Goal: Browse casually: Explore the website without a specific task or goal

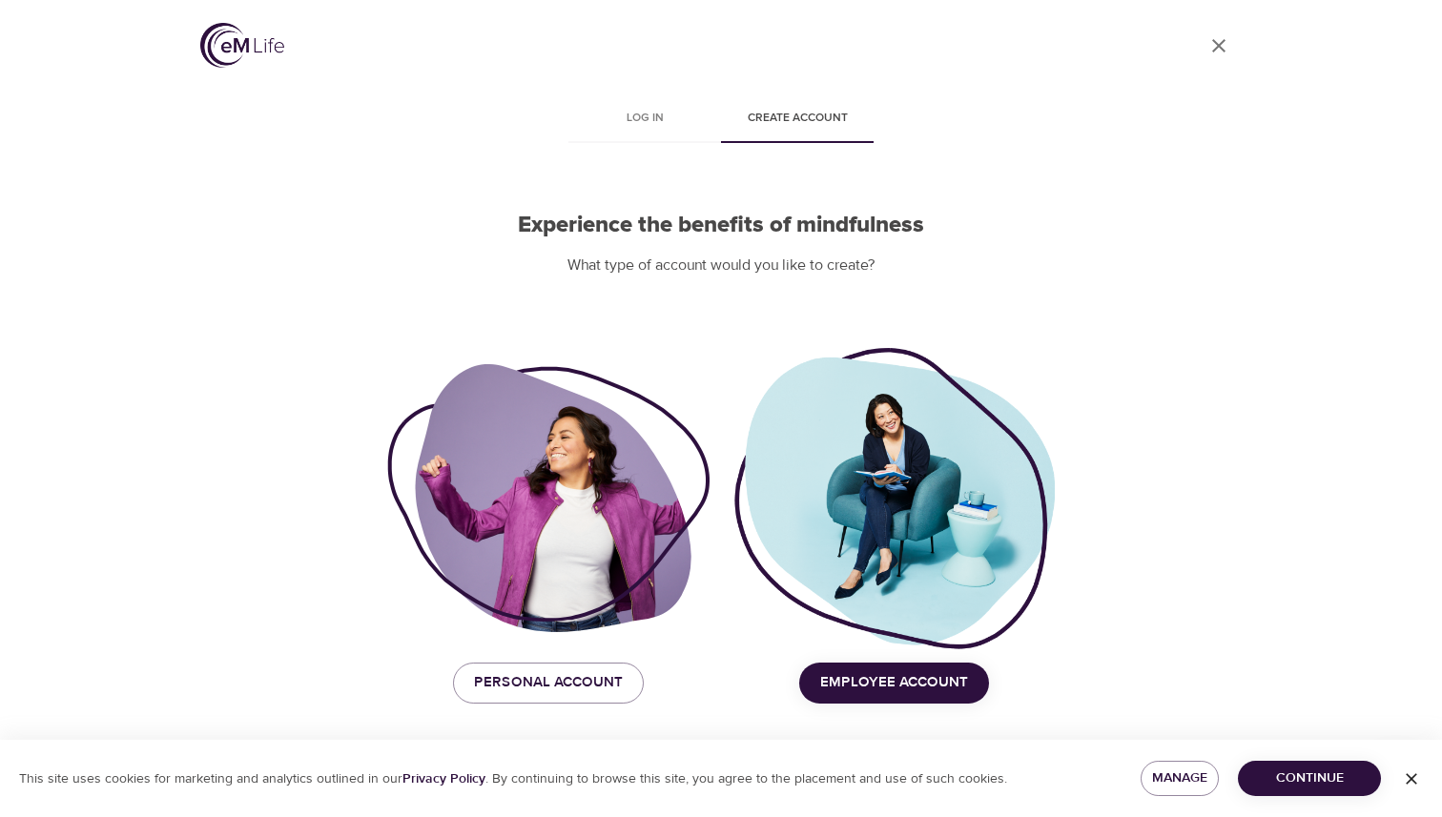
click at [1216, 52] on icon "User Profile" at bounding box center [1219, 45] width 23 height 23
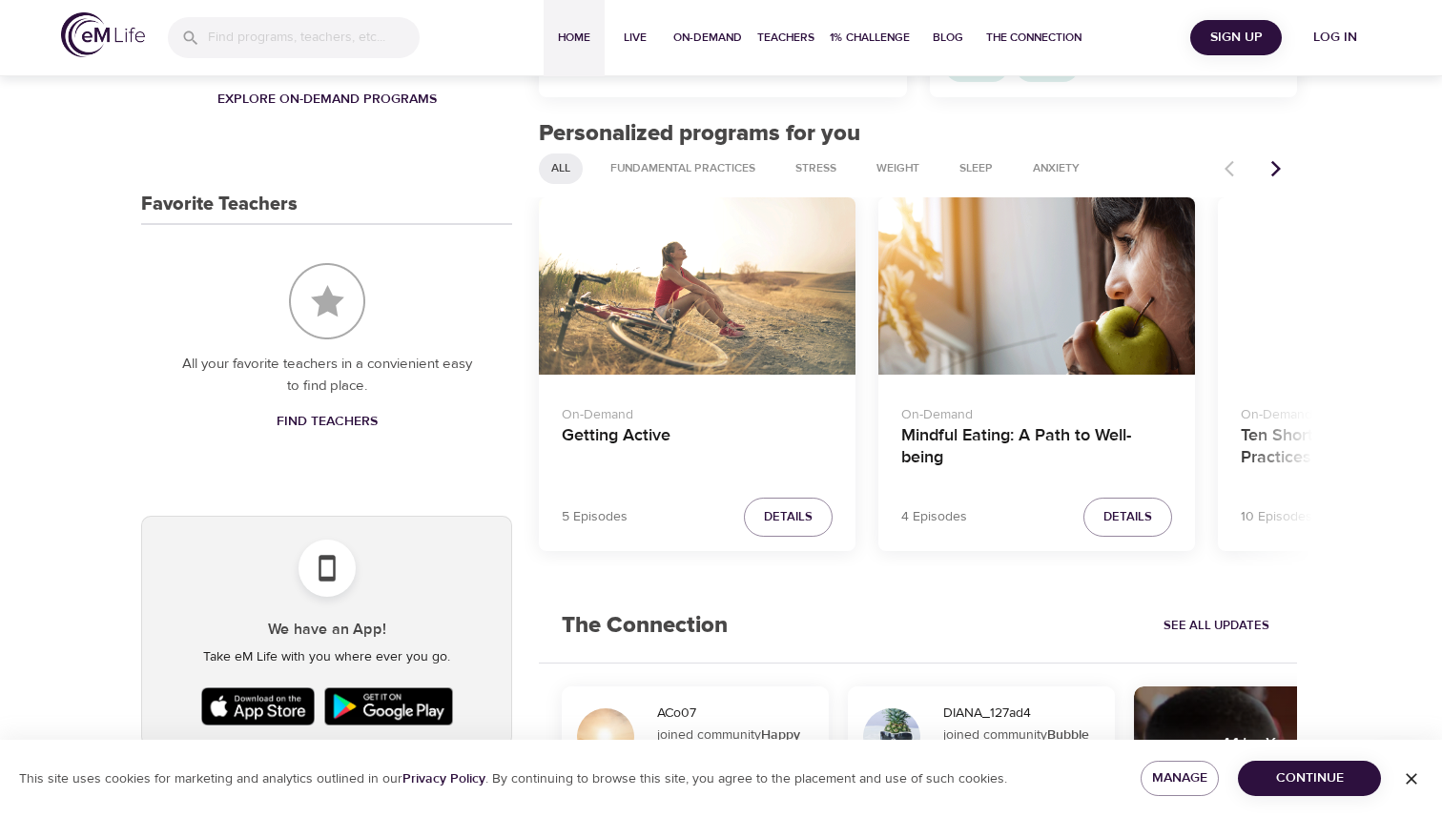
scroll to position [721, 0]
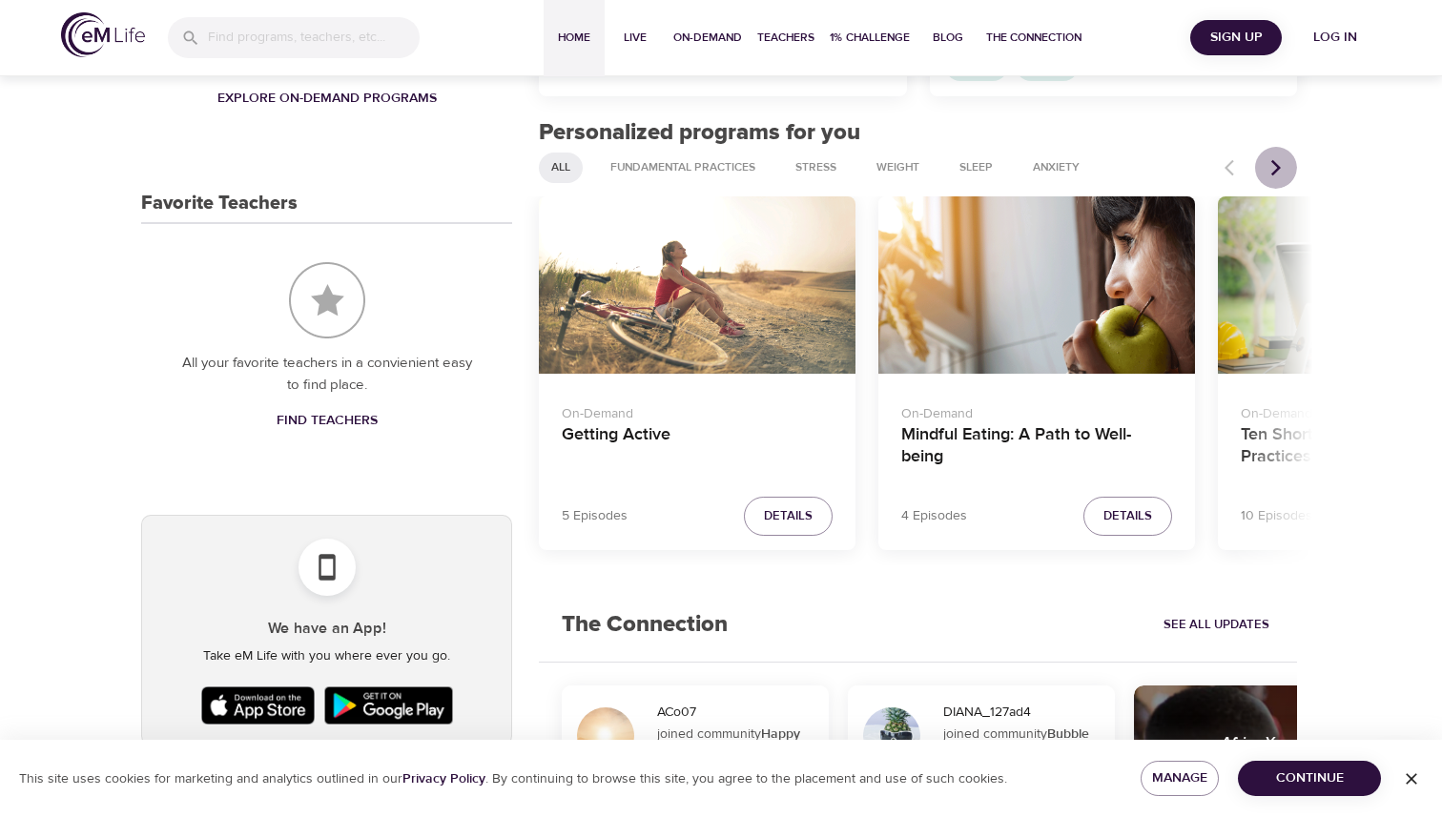
click at [1278, 165] on icon "Next items" at bounding box center [1277, 167] width 10 height 16
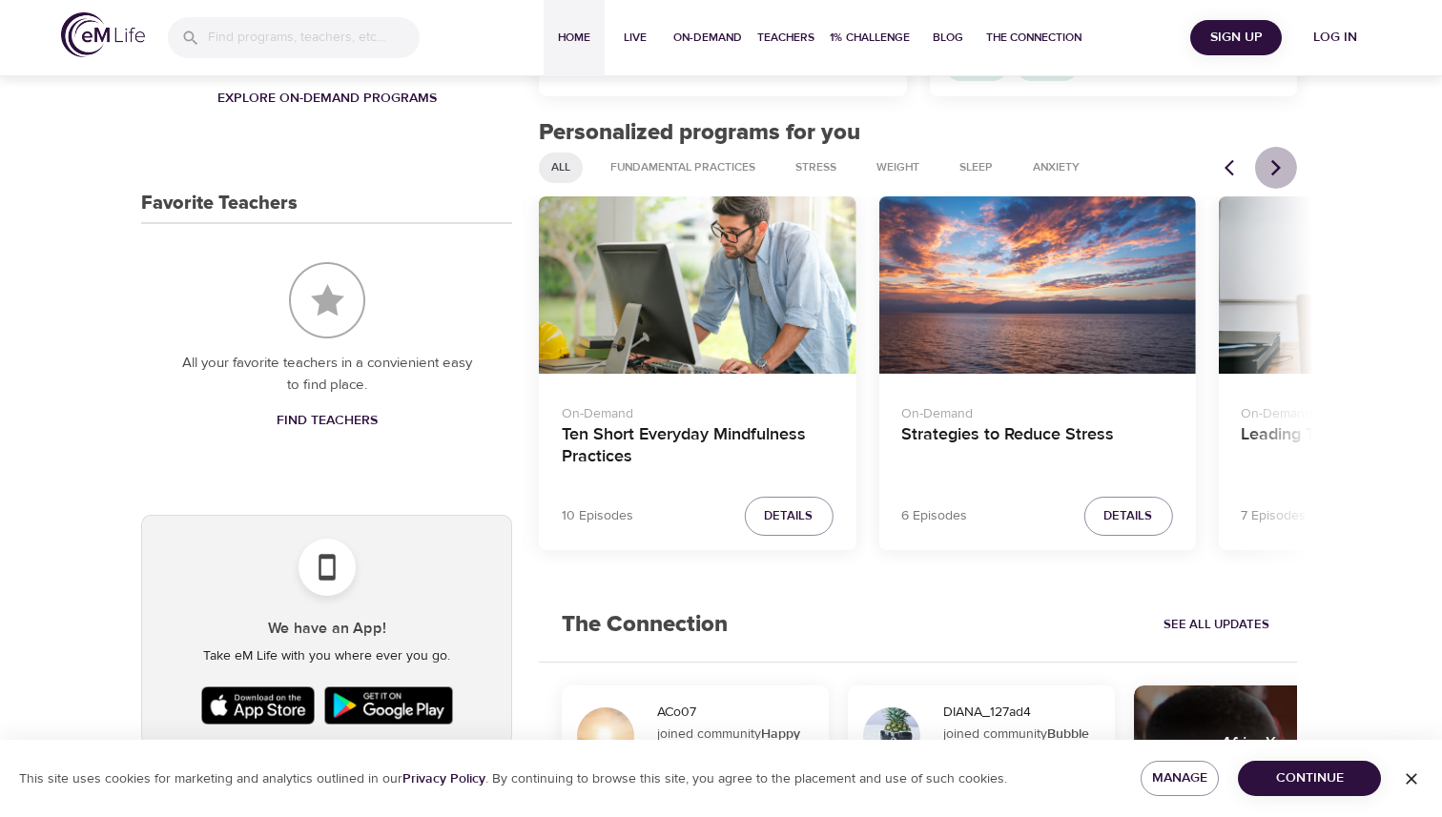
click at [1278, 165] on icon "Next items" at bounding box center [1277, 167] width 10 height 16
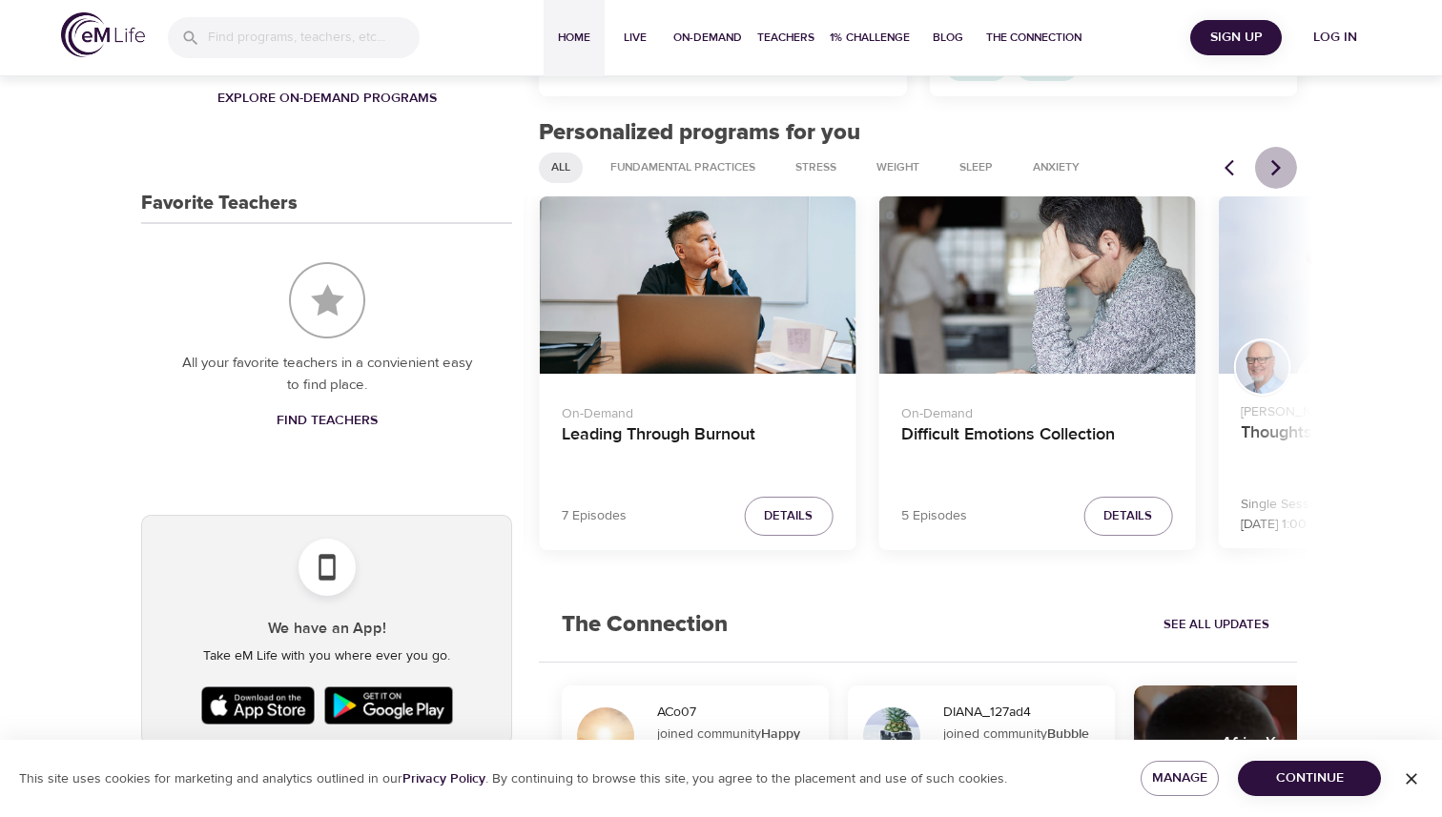
click at [1278, 165] on icon "Next items" at bounding box center [1277, 167] width 10 height 16
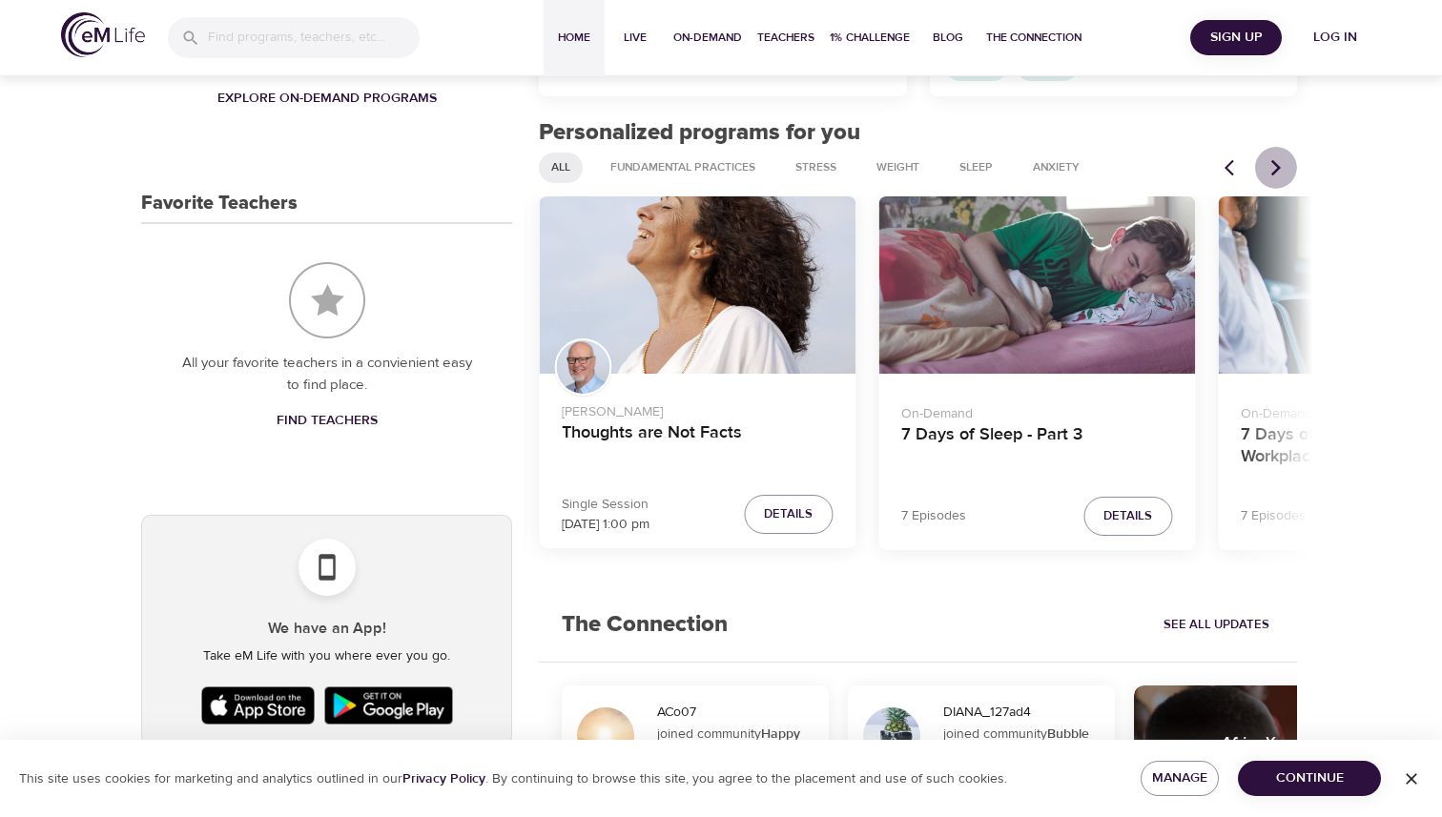
click at [1278, 165] on icon "Next items" at bounding box center [1277, 167] width 10 height 16
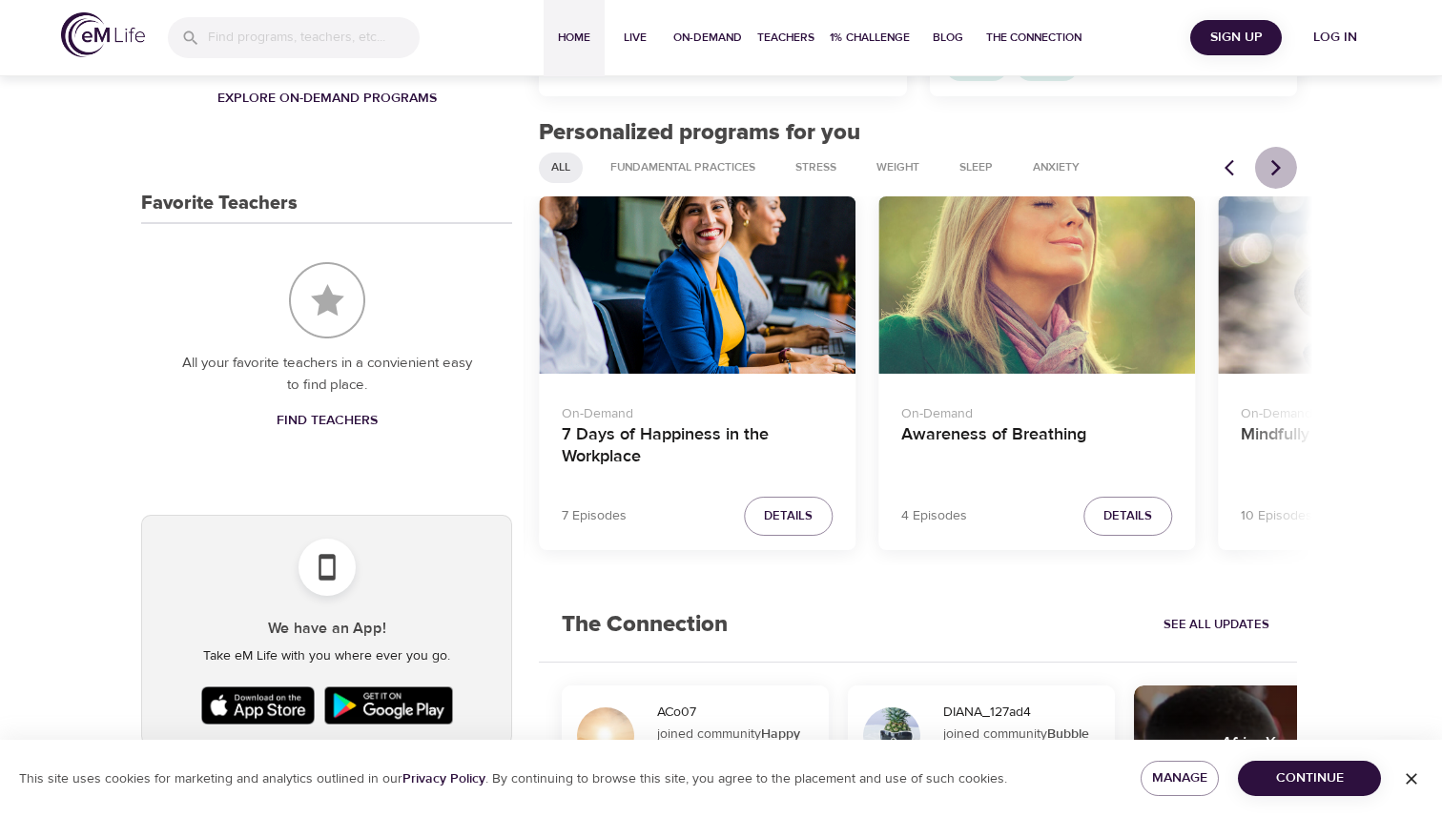
click at [1278, 166] on icon "Next items" at bounding box center [1277, 167] width 10 height 16
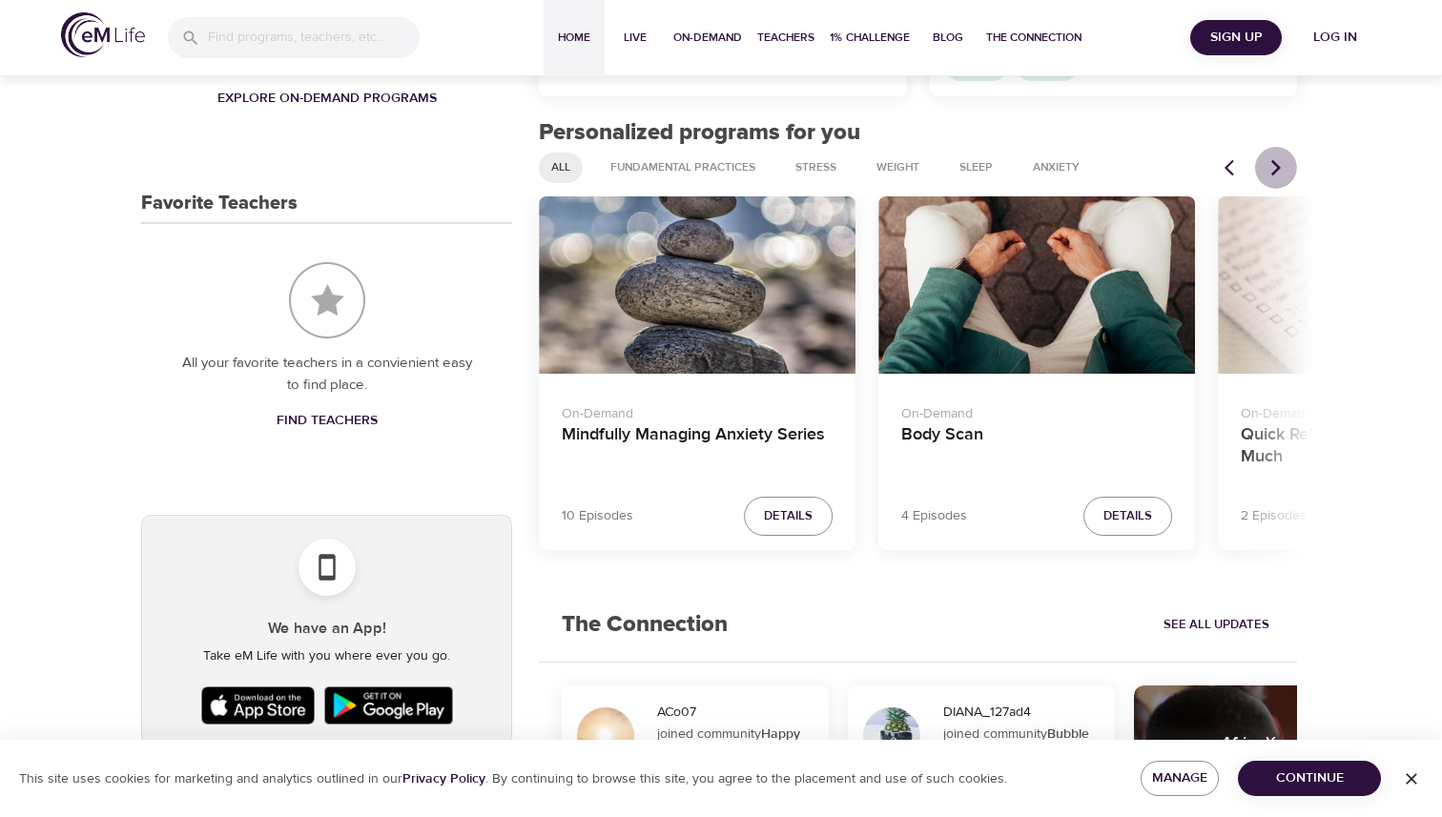
click at [1279, 166] on icon "Next items" at bounding box center [1277, 167] width 10 height 16
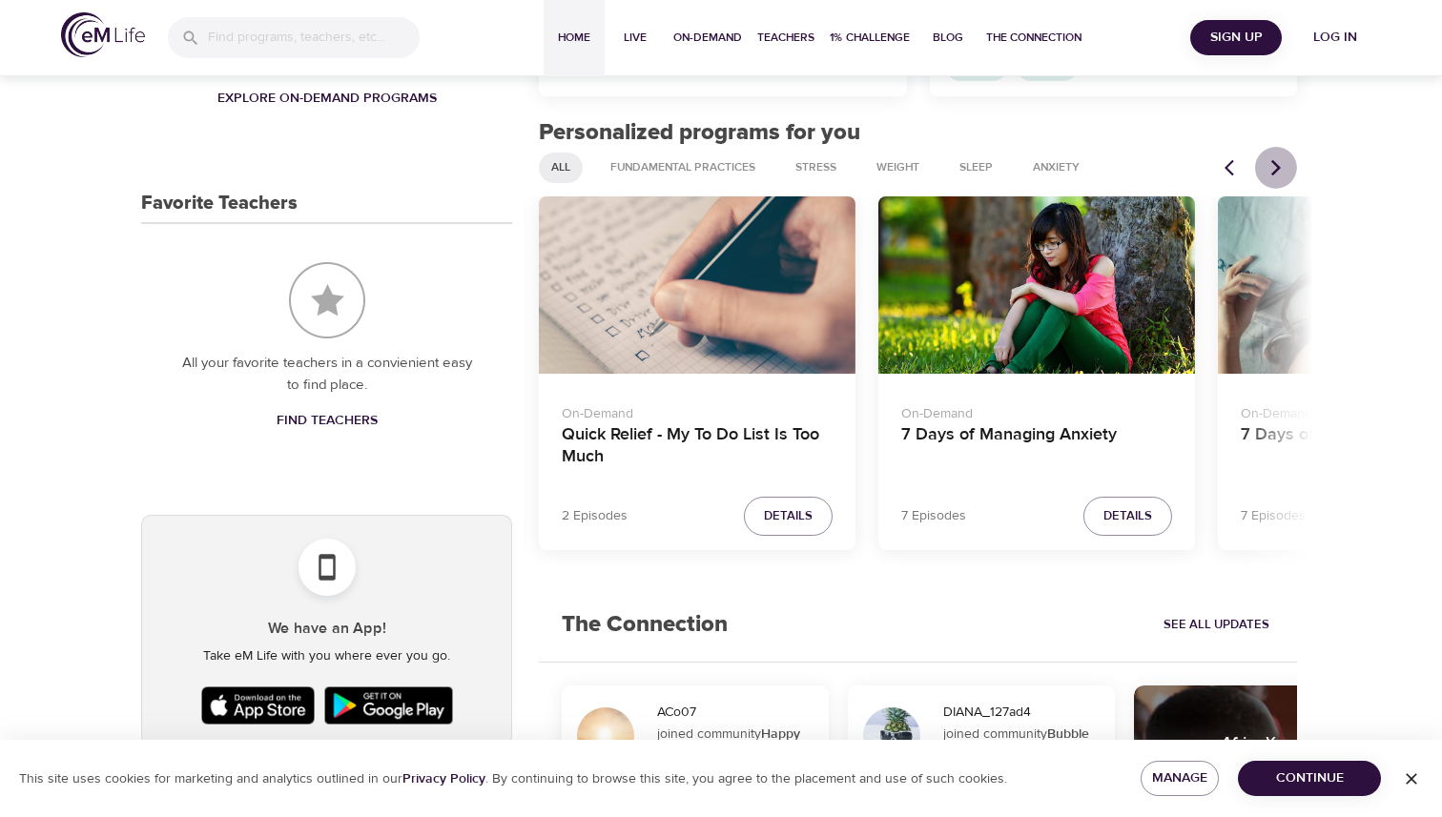
click at [1279, 166] on icon "Next items" at bounding box center [1277, 167] width 10 height 16
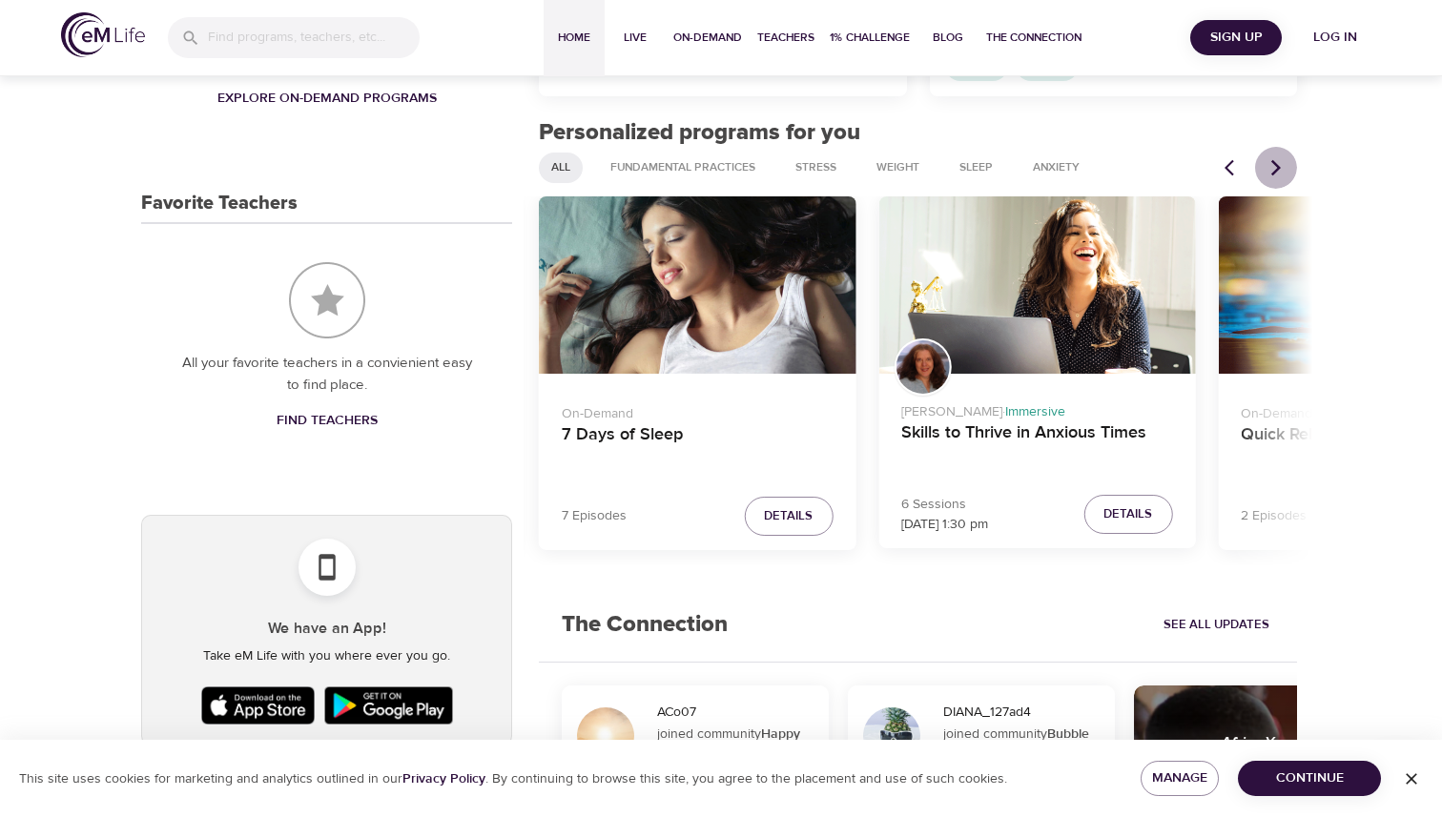
click at [1279, 166] on icon "Next items" at bounding box center [1277, 167] width 10 height 16
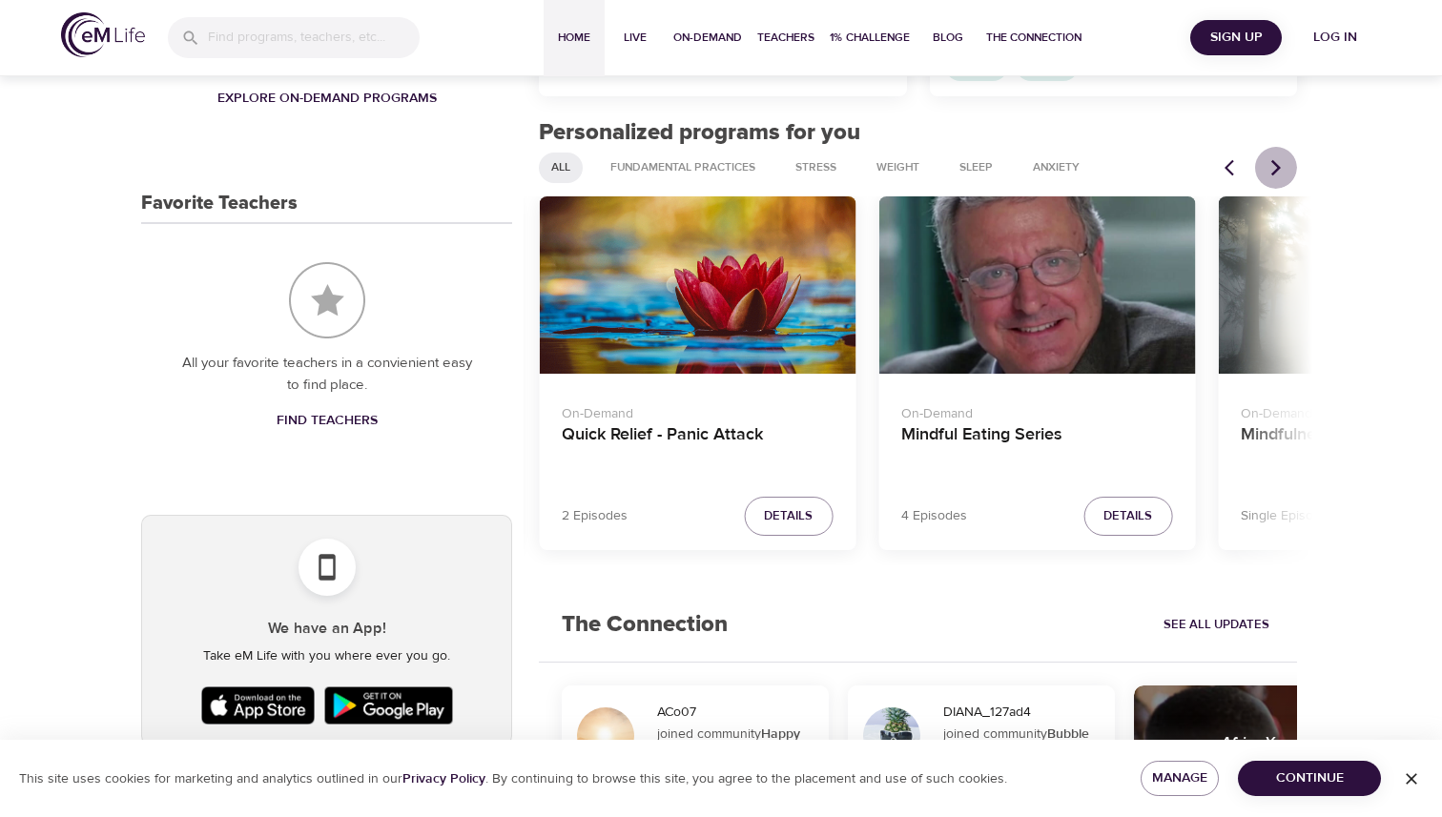
click at [1279, 167] on icon "Next items" at bounding box center [1277, 167] width 10 height 16
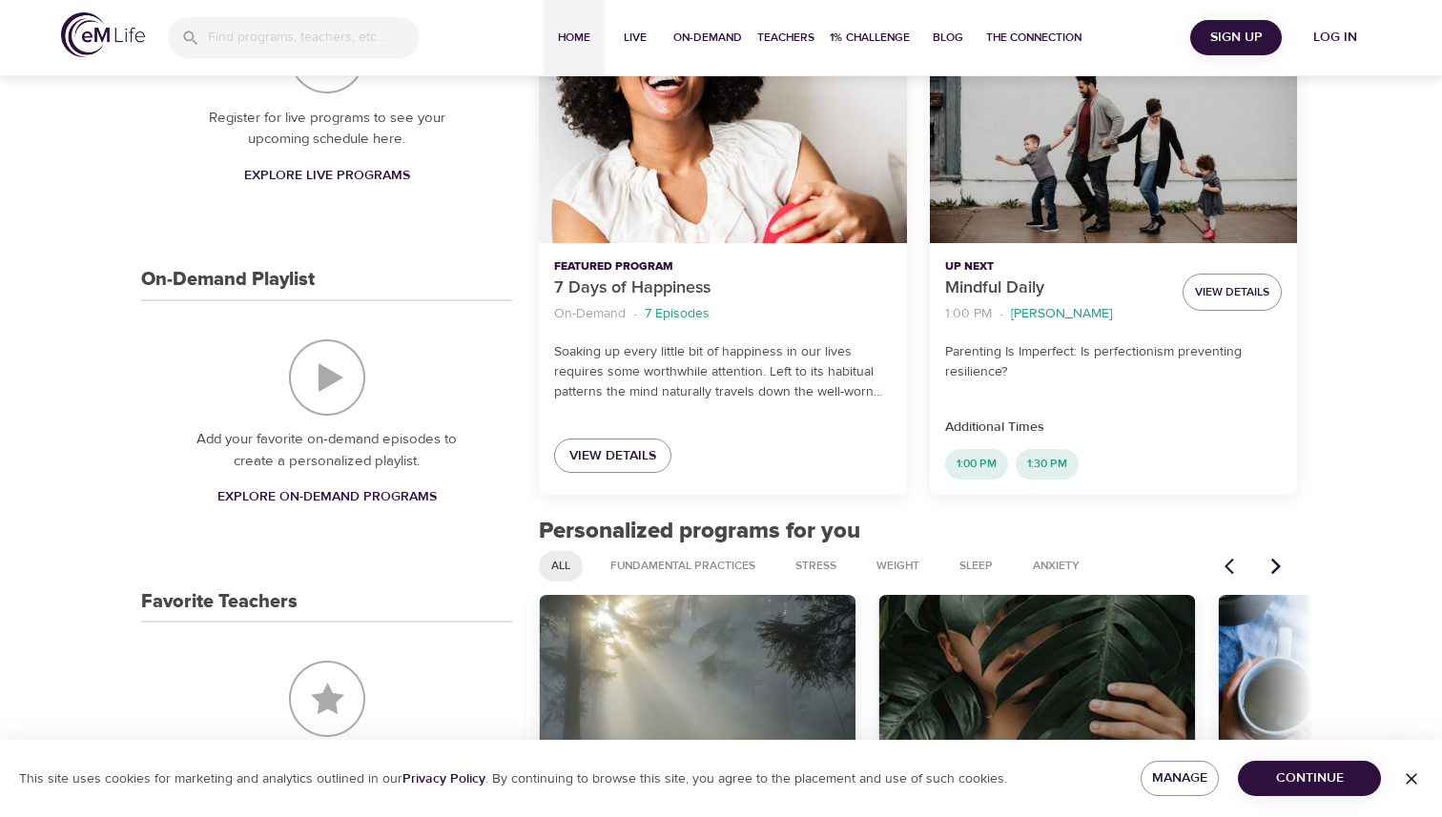
scroll to position [0, 0]
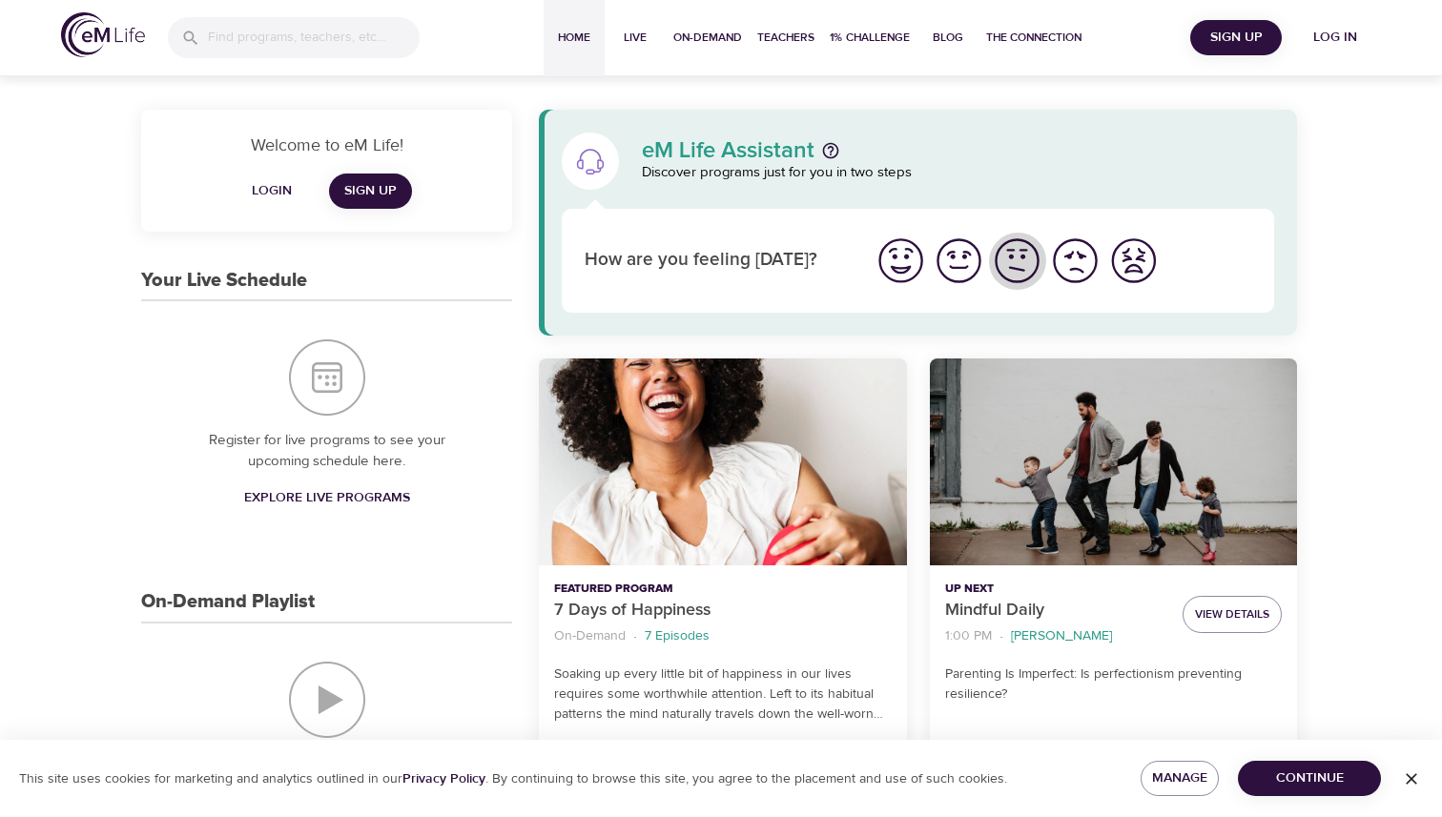
click at [1024, 270] on img "I'm feeling ok" at bounding box center [1017, 261] width 52 height 52
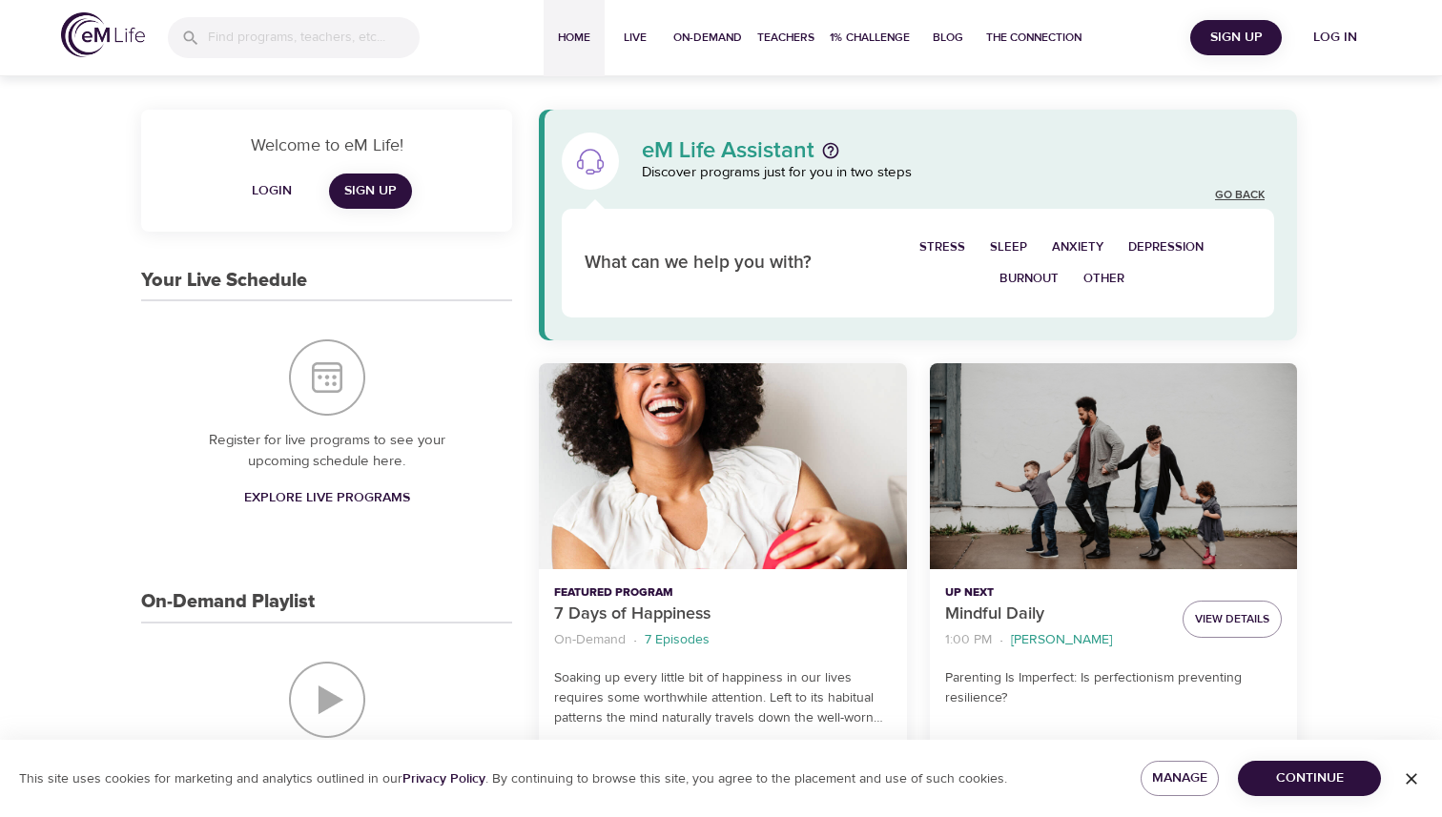
click at [1246, 193] on link "Go Back" at bounding box center [1240, 196] width 50 height 16
